Goal: Task Accomplishment & Management: Complete application form

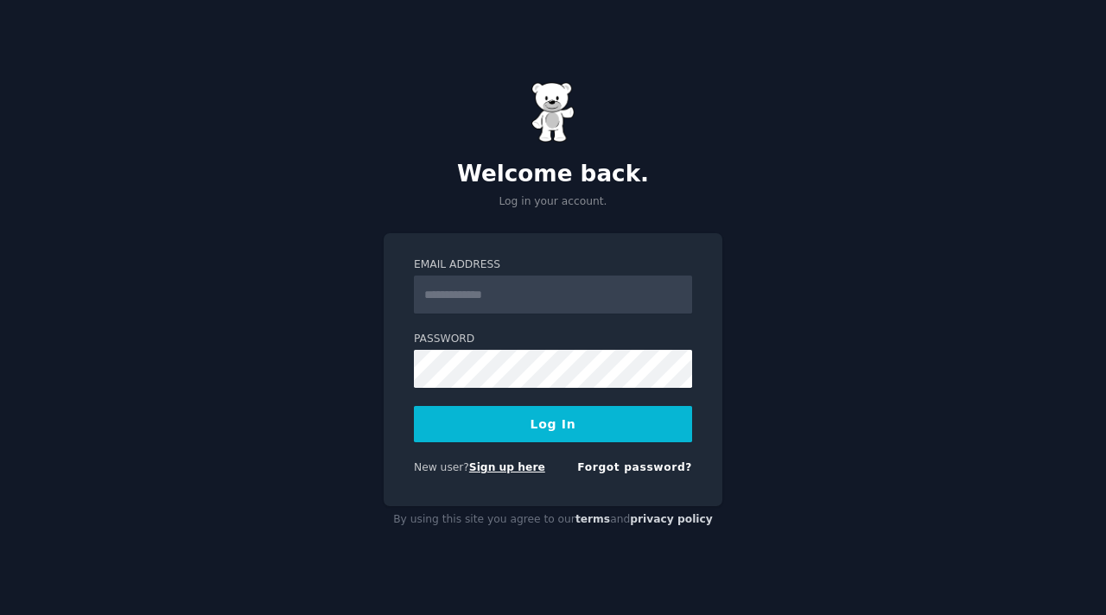
click at [499, 467] on link "Sign up here" at bounding box center [507, 467] width 76 height 12
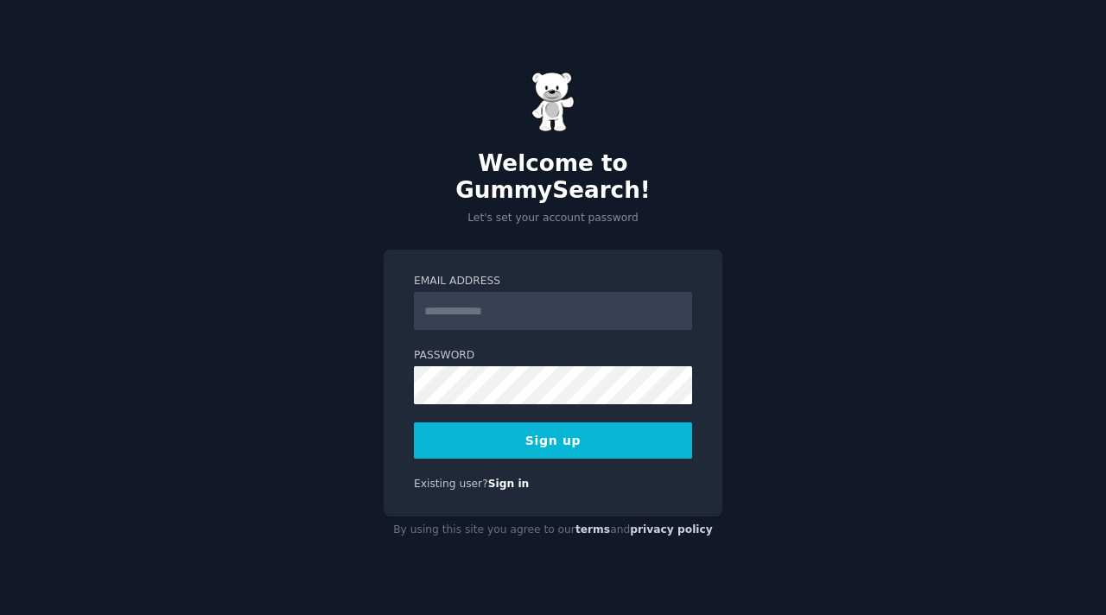
click at [550, 297] on input "Email Address" at bounding box center [553, 311] width 278 height 38
type input "**********"
click at [566, 423] on button "Sign up" at bounding box center [553, 441] width 278 height 36
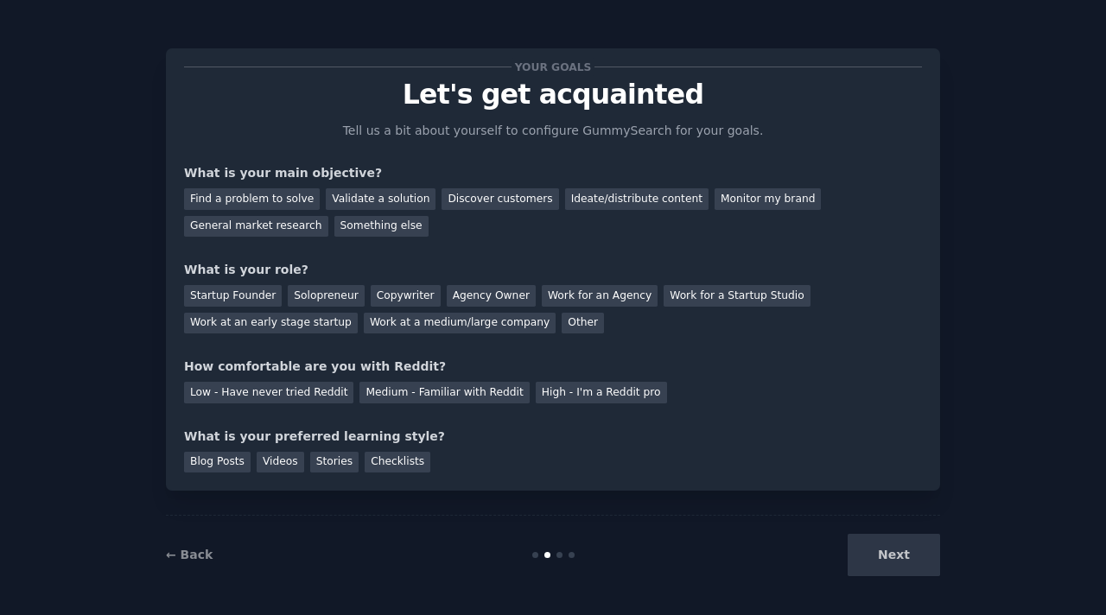
scroll to position [3, 0]
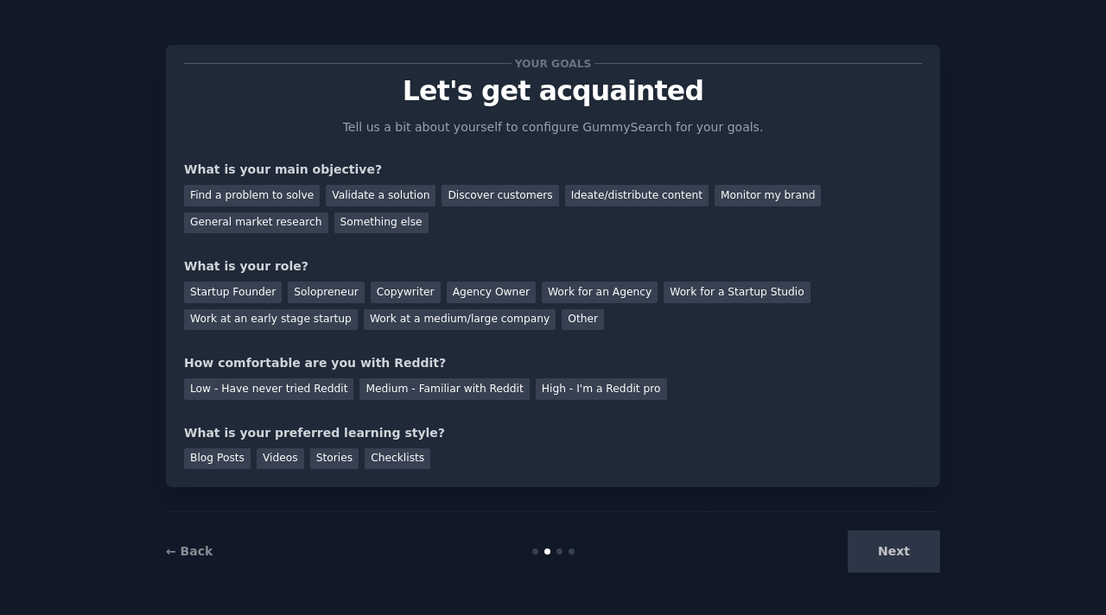
click at [891, 550] on div "Next" at bounding box center [811, 552] width 258 height 42
click at [892, 559] on div "Next" at bounding box center [811, 552] width 258 height 42
click at [196, 548] on link "← Back" at bounding box center [189, 551] width 47 height 14
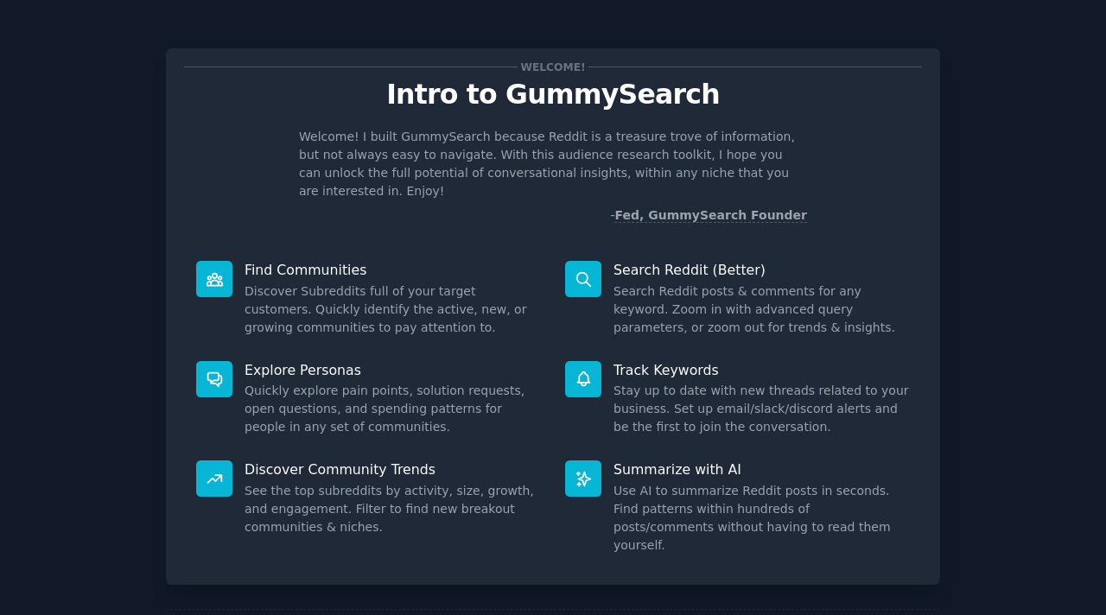
click at [224, 261] on div at bounding box center [214, 279] width 36 height 36
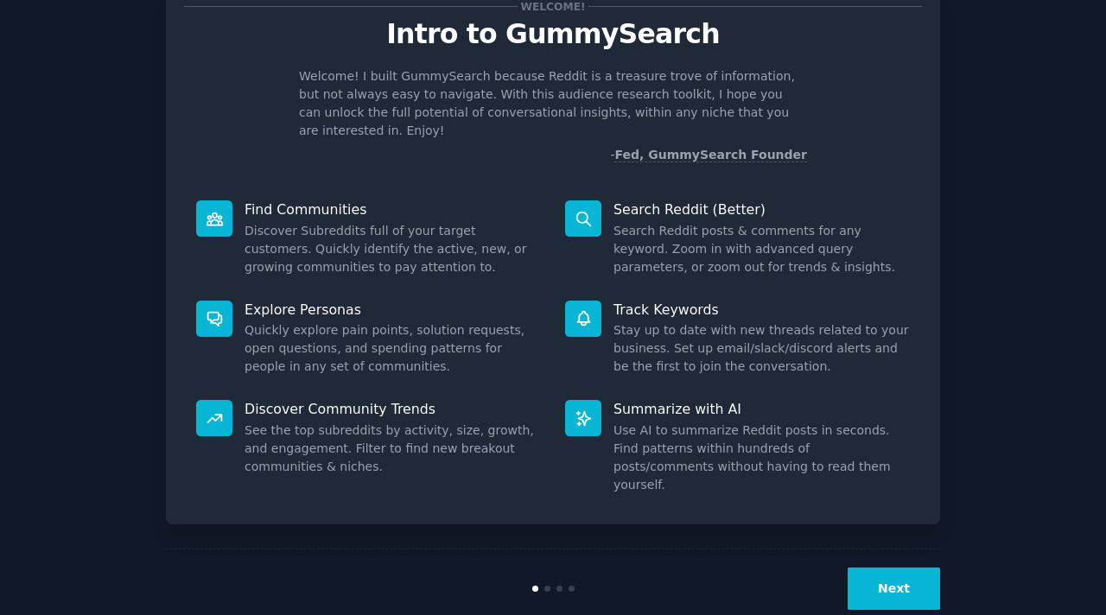
click at [589, 410] on icon at bounding box center [584, 419] width 18 height 18
click at [892, 568] on button "Next" at bounding box center [894, 589] width 92 height 42
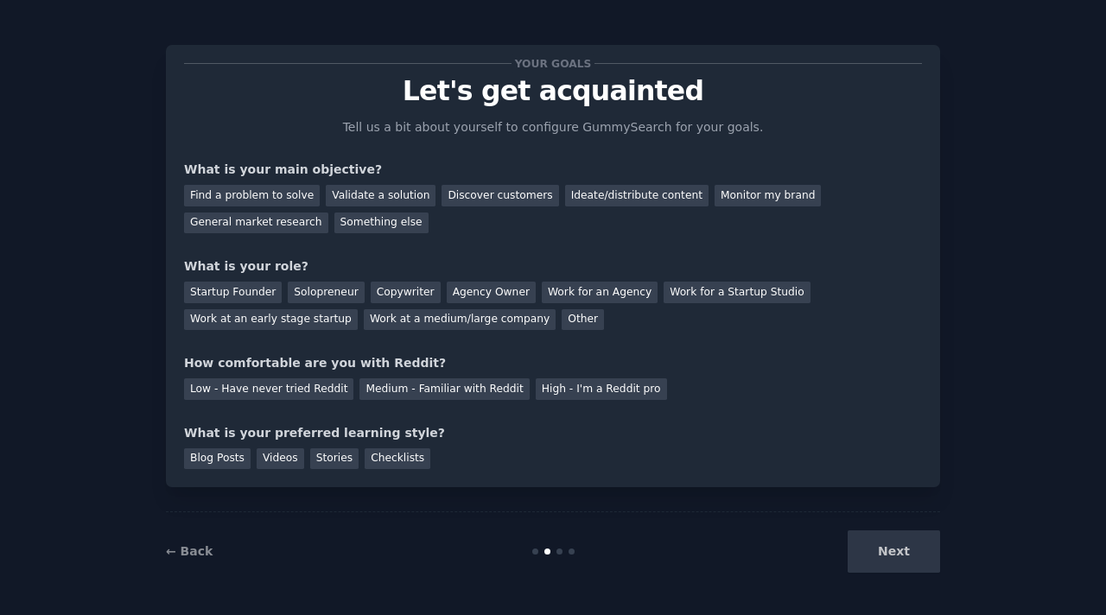
click at [892, 549] on div "Next" at bounding box center [811, 552] width 258 height 42
click at [897, 558] on div "Next" at bounding box center [811, 552] width 258 height 42
click at [277, 195] on div "Find a problem to solve" at bounding box center [252, 196] width 136 height 22
click at [893, 556] on div "Next" at bounding box center [811, 552] width 258 height 42
click at [328, 459] on div "Stories" at bounding box center [334, 459] width 48 height 22
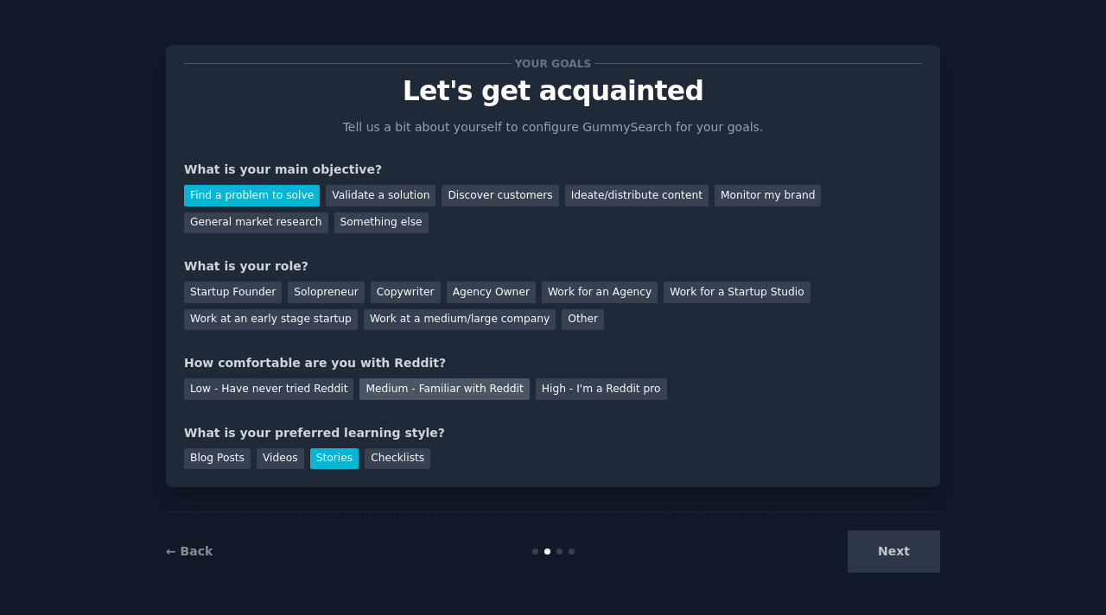
click at [390, 390] on div "Medium - Familiar with Reddit" at bounding box center [443, 389] width 169 height 22
click at [323, 297] on div "Solopreneur" at bounding box center [326, 293] width 76 height 22
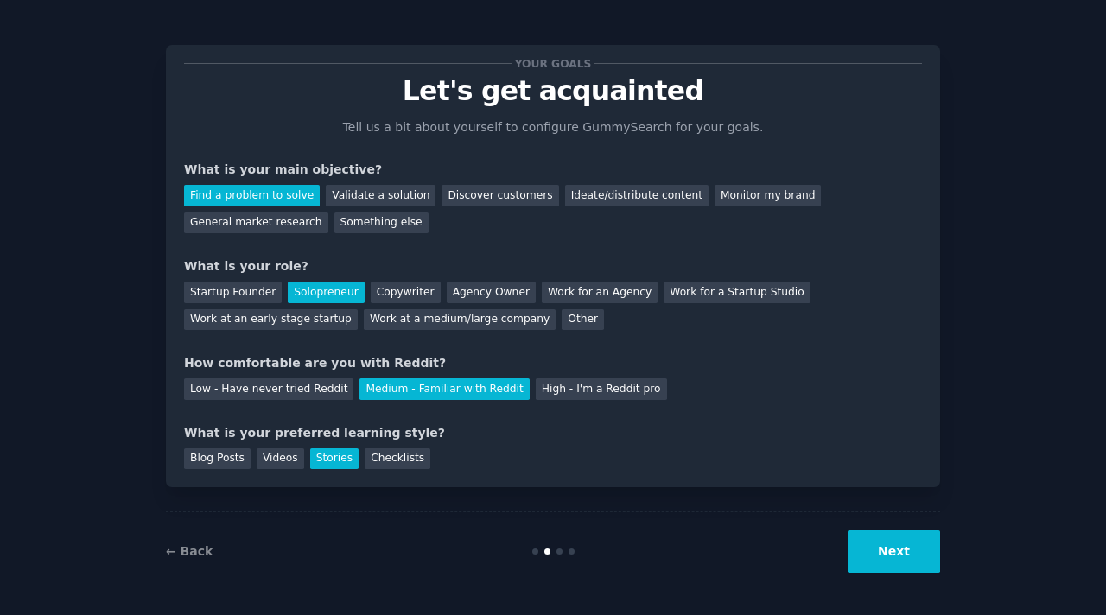
click at [900, 556] on button "Next" at bounding box center [894, 552] width 92 height 42
